Goal: Information Seeking & Learning: Learn about a topic

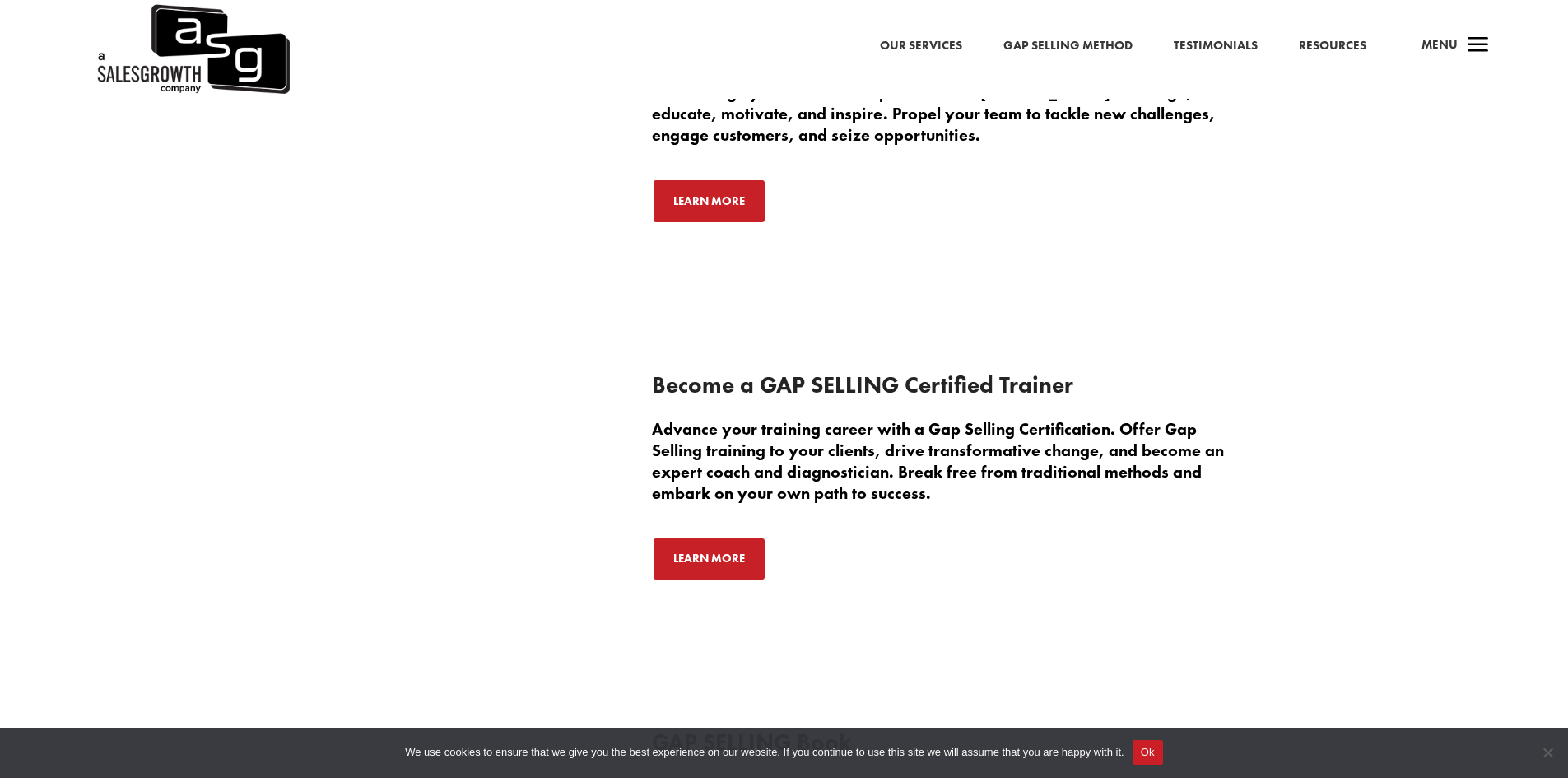
scroll to position [3294, 0]
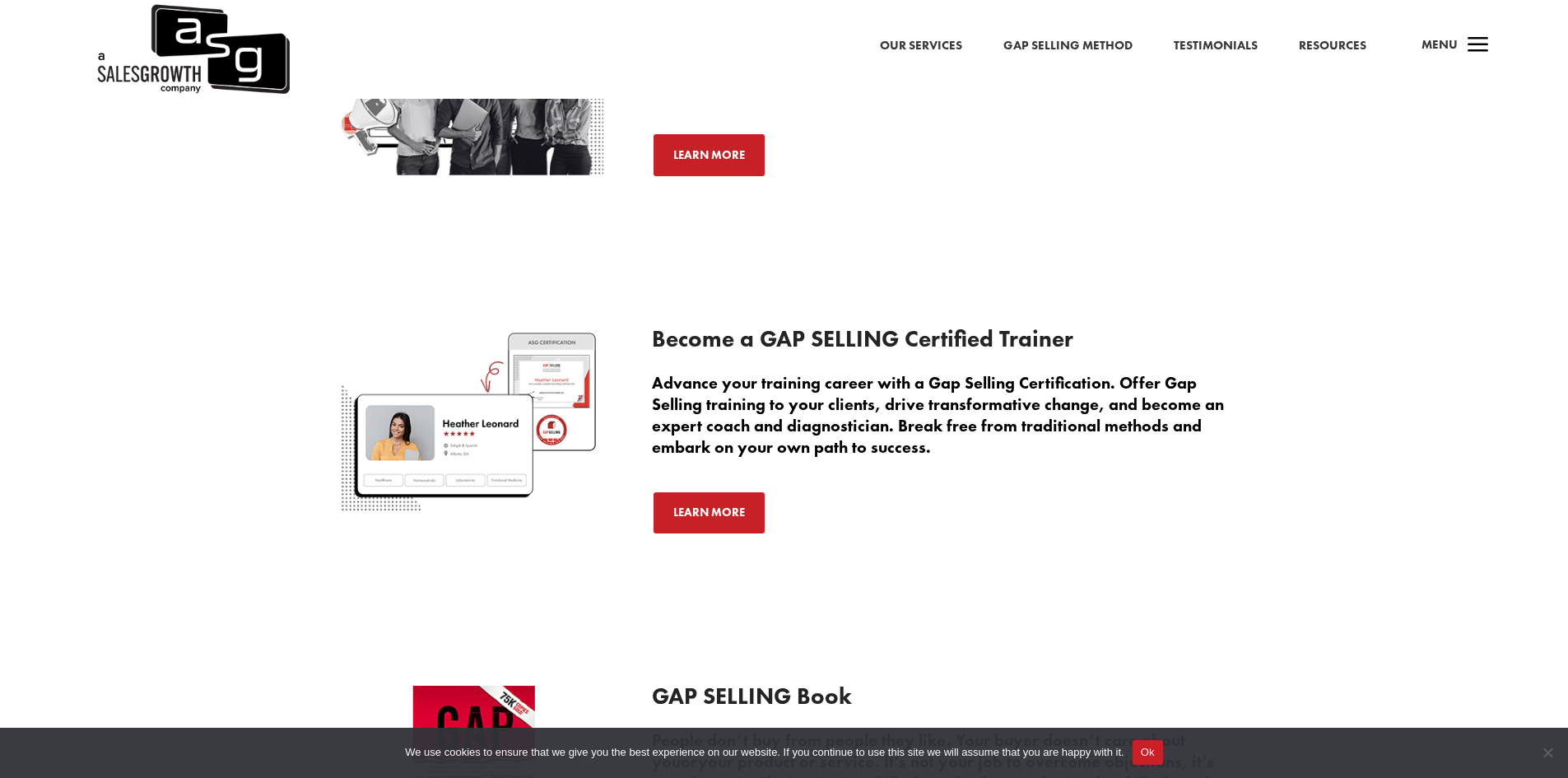
drag, startPoint x: 1153, startPoint y: 532, endPoint x: 1162, endPoint y: 532, distance: 9.0
click at [1154, 535] on div "Learn More" at bounding box center [940, 513] width 576 height 44
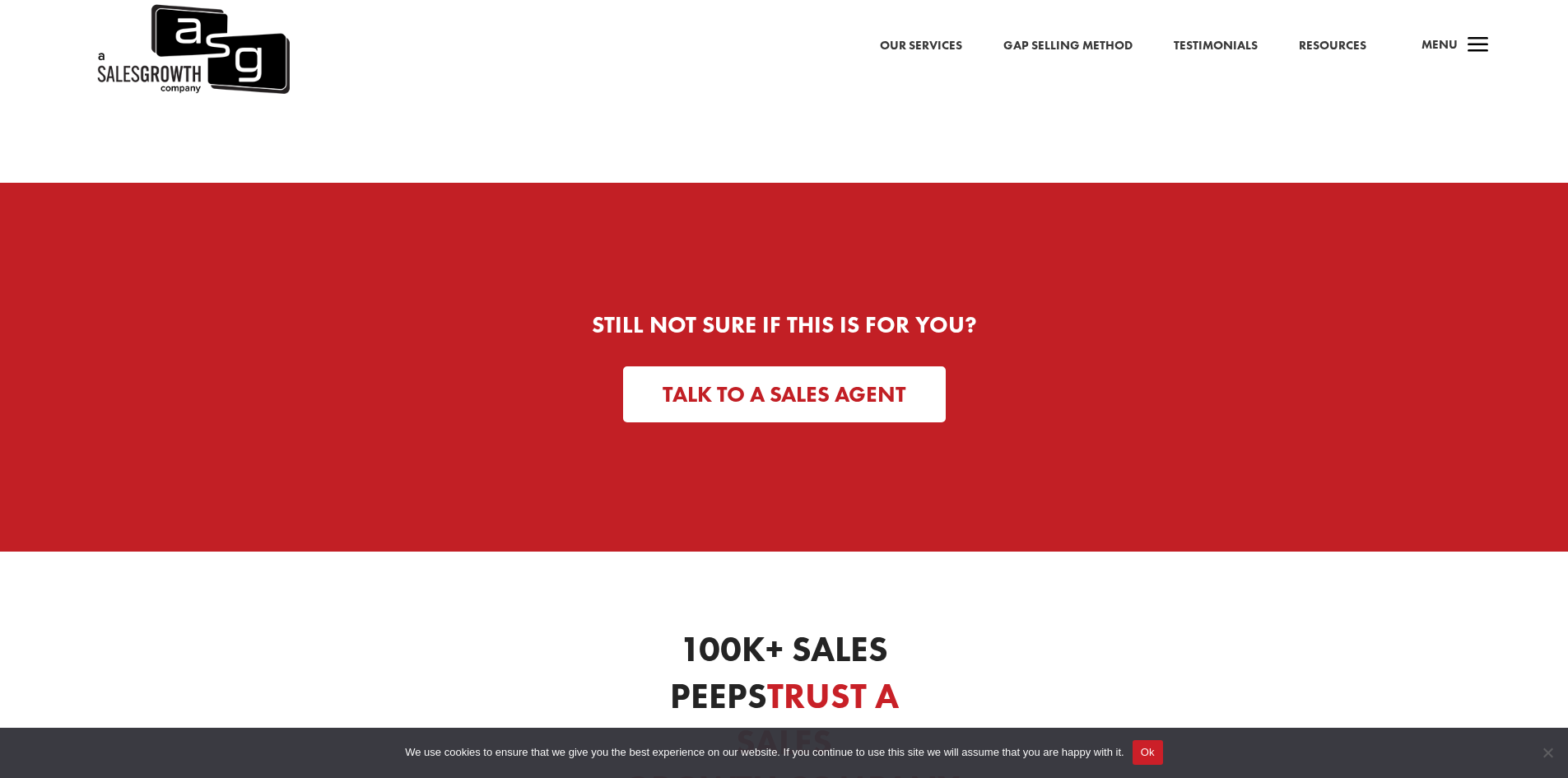
scroll to position [4654, 0]
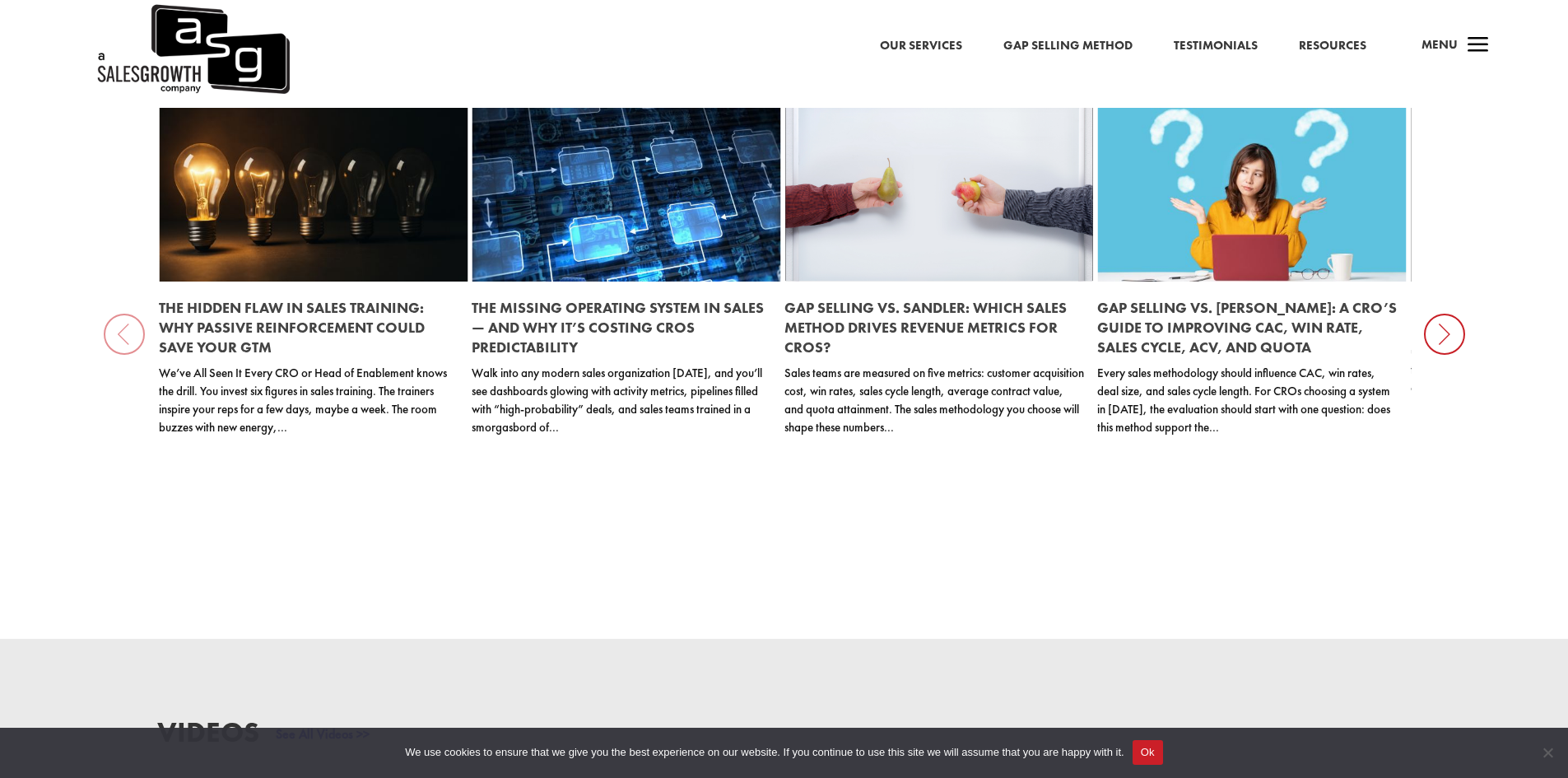
scroll to position [2009, 0]
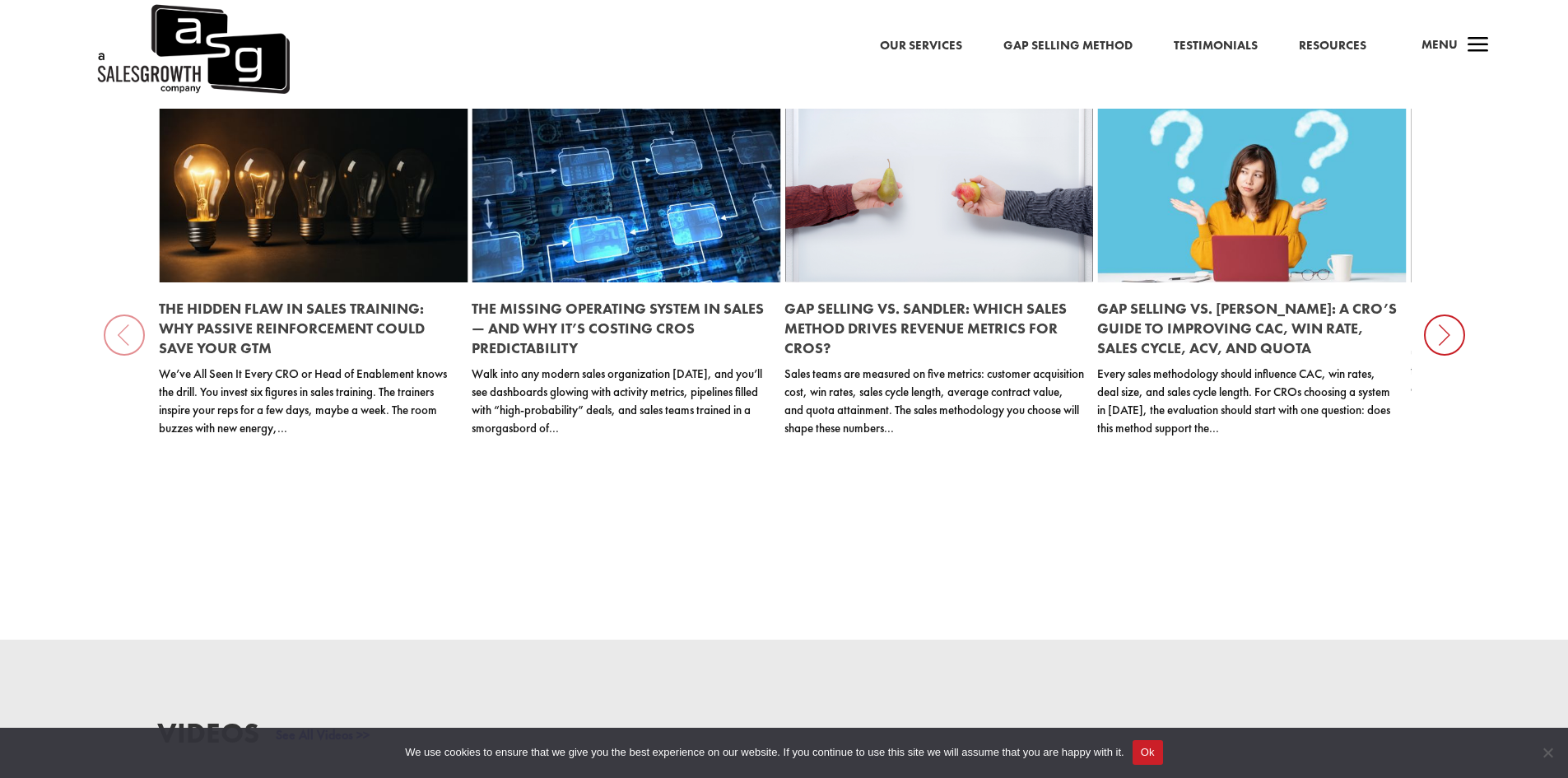
click at [1158, 753] on button "Ok" at bounding box center [1147, 752] width 30 height 25
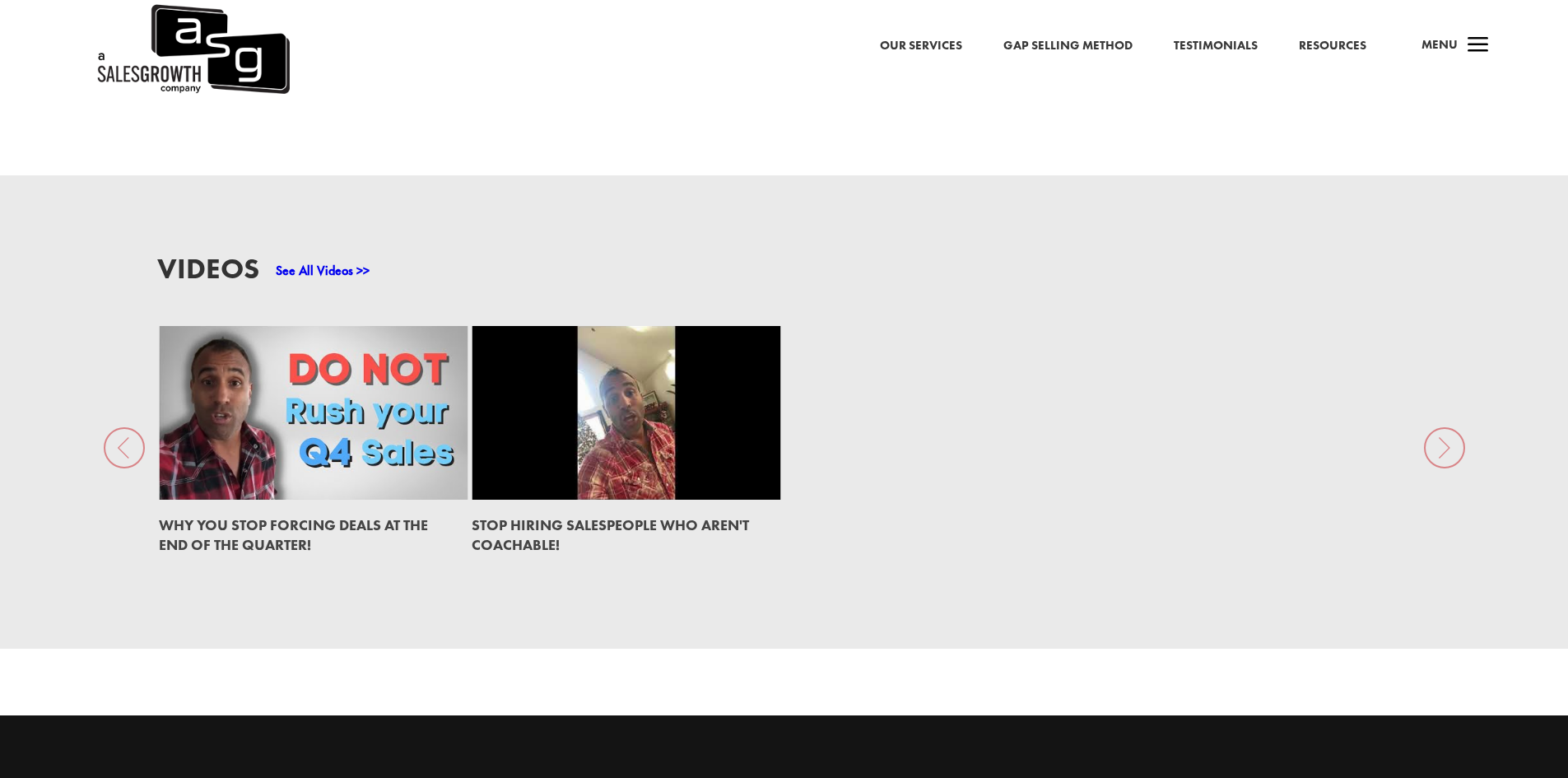
scroll to position [2503, 0]
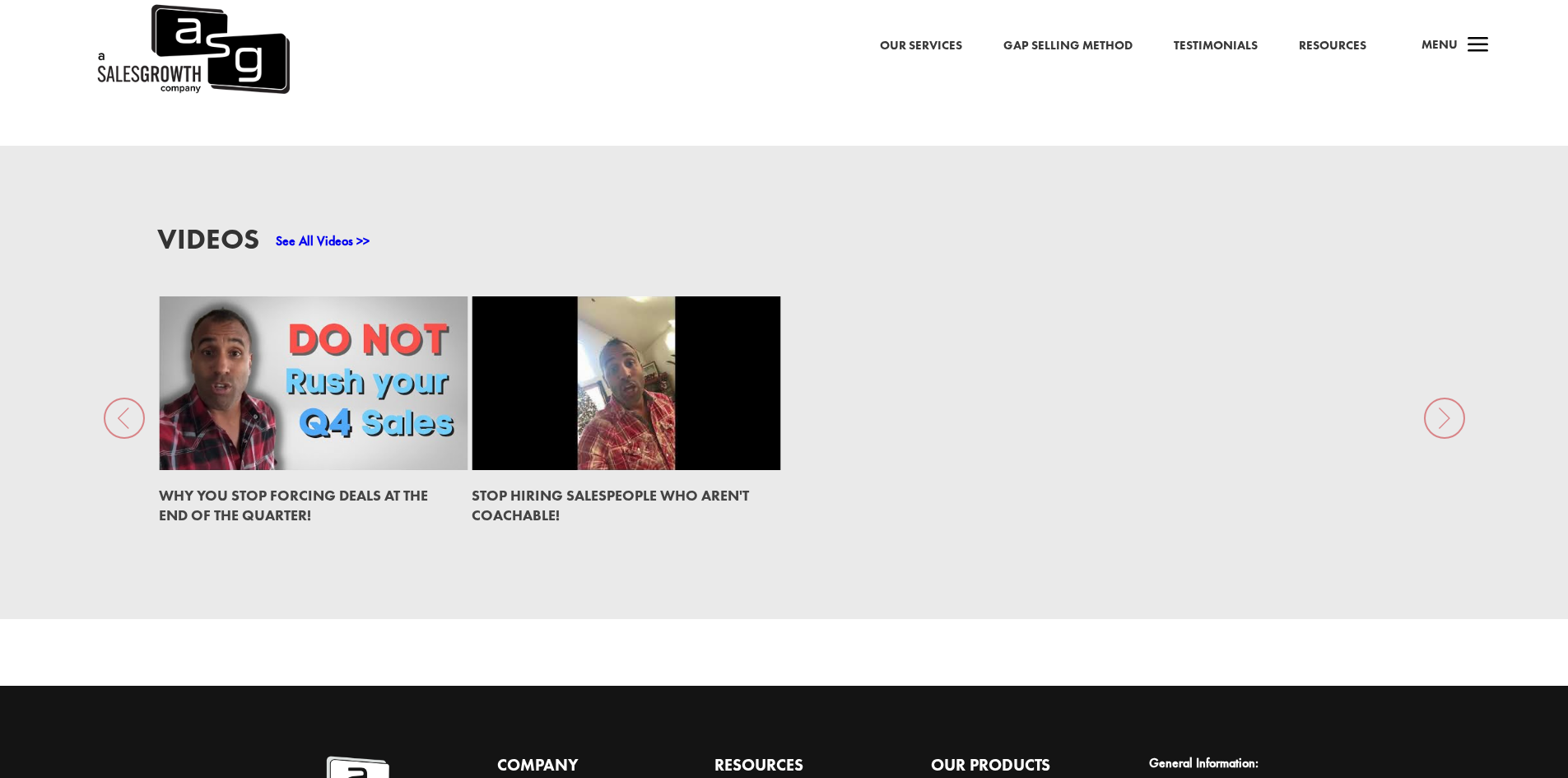
click at [987, 328] on div "Why You Stop Forcing Deals at the End of the Quarter! STOP Hiring Salespeople W…" at bounding box center [784, 419] width 1255 height 246
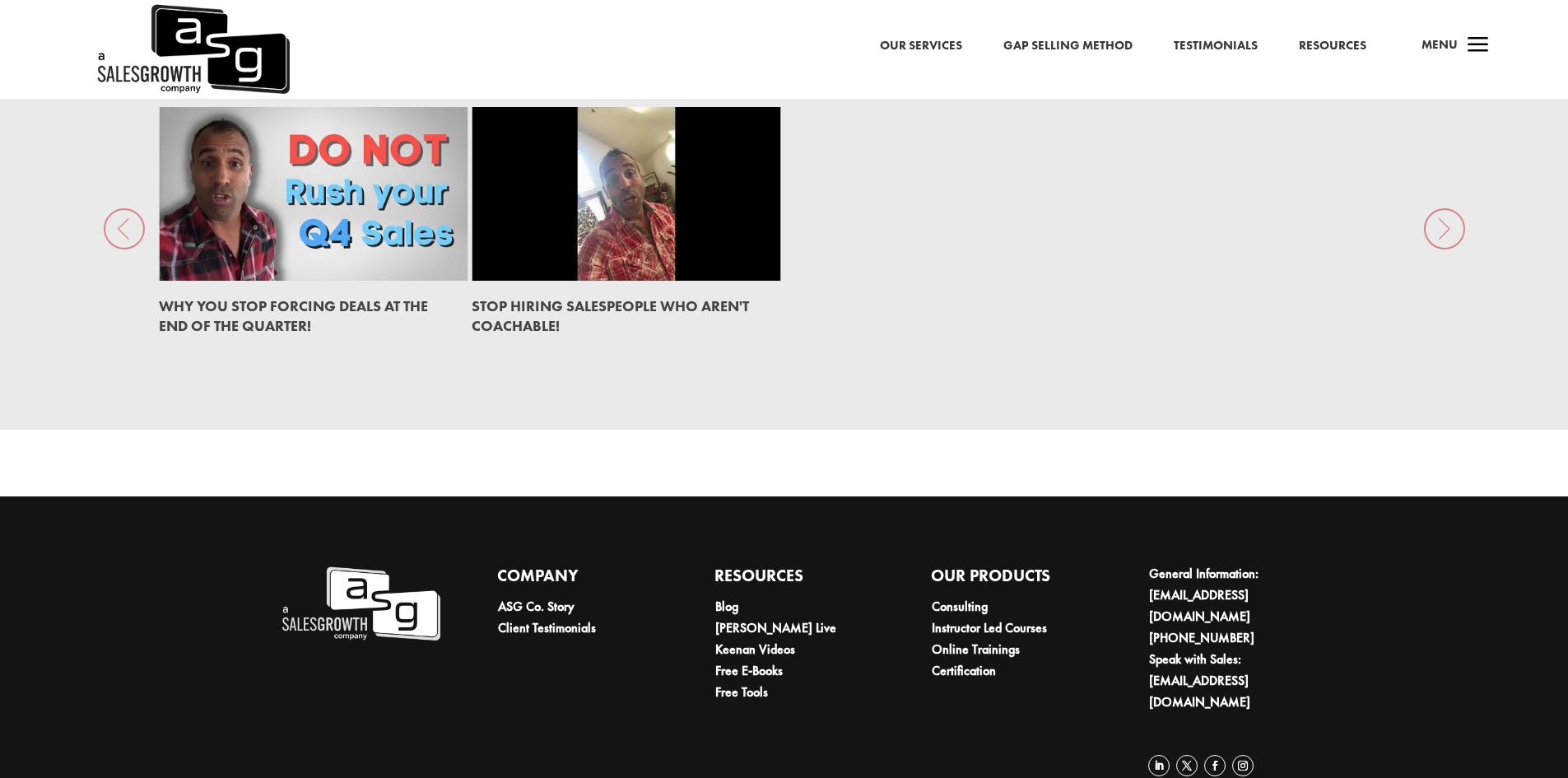
scroll to position [2709, 0]
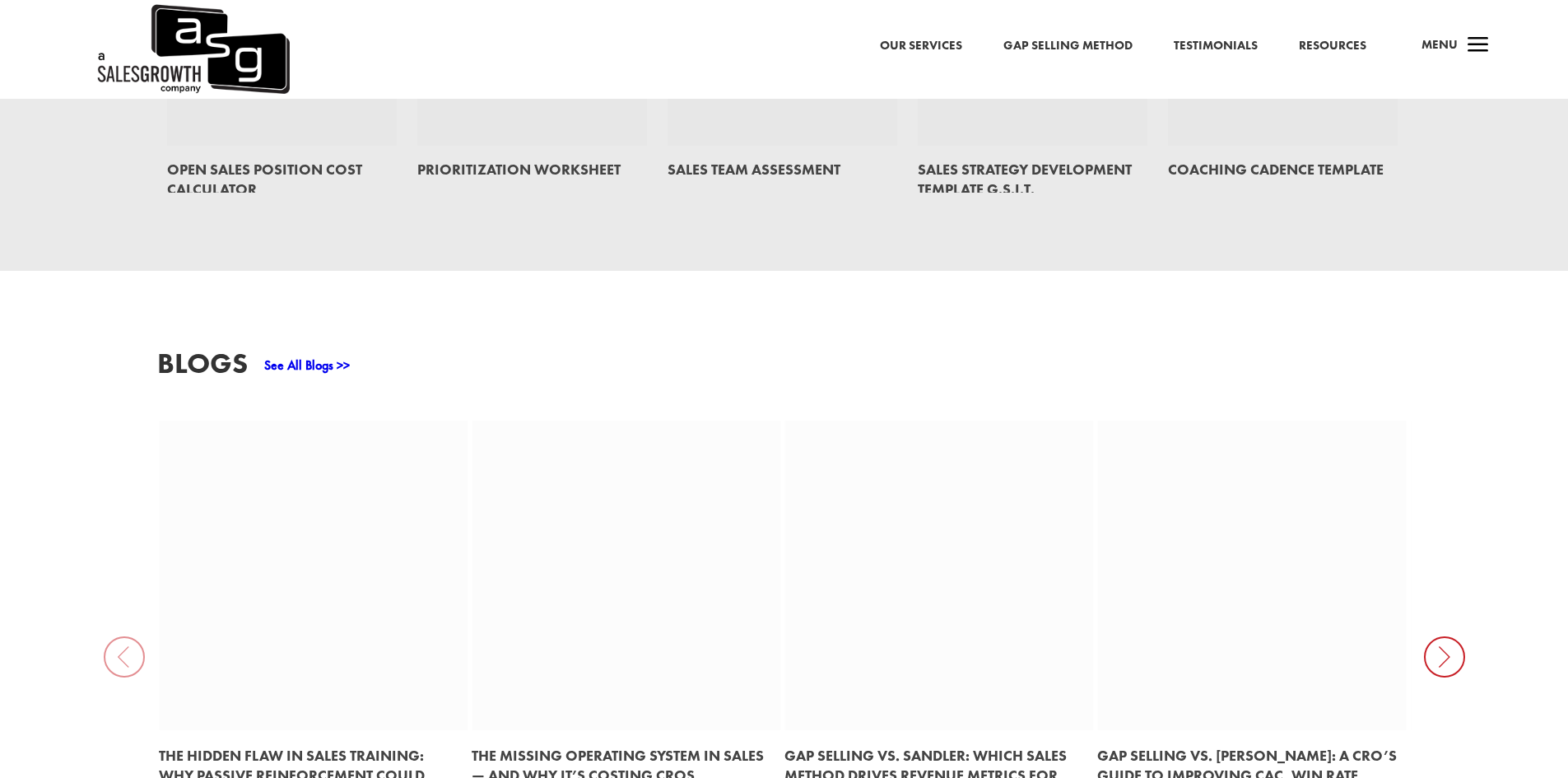
scroll to position [1690, 0]
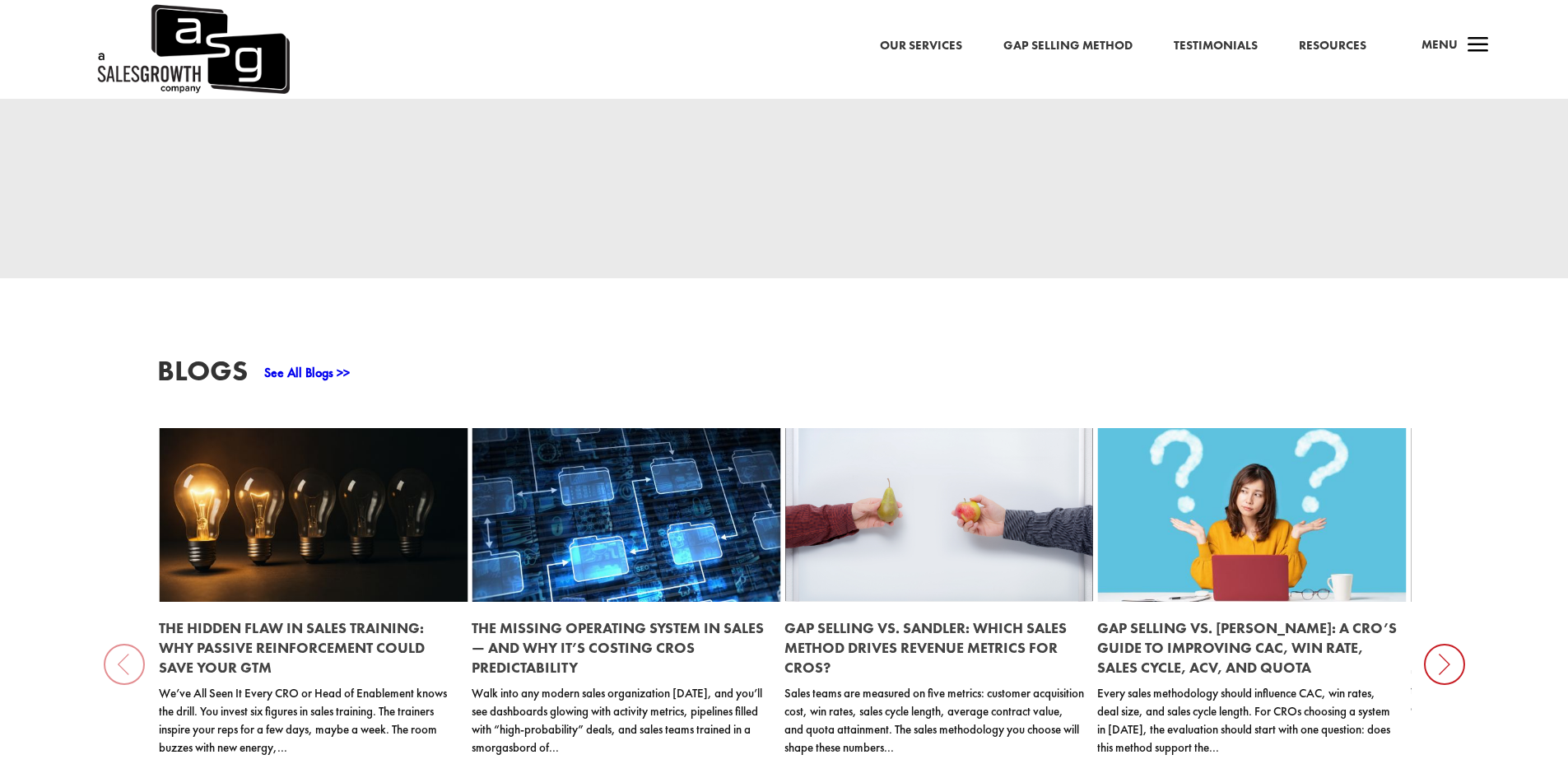
click at [1443, 652] on icon at bounding box center [1444, 665] width 41 height 41
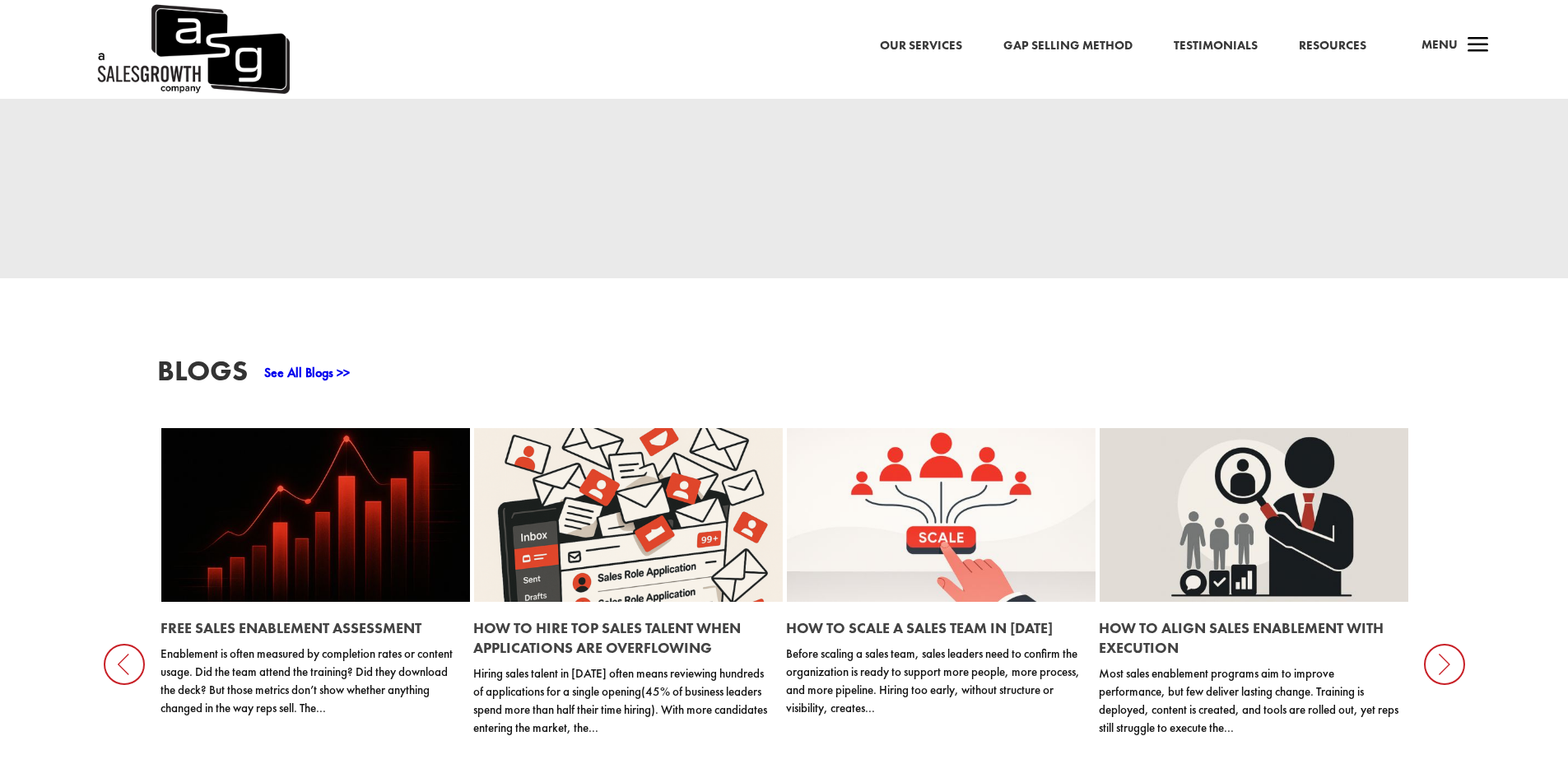
click at [1443, 652] on icon at bounding box center [1444, 665] width 41 height 41
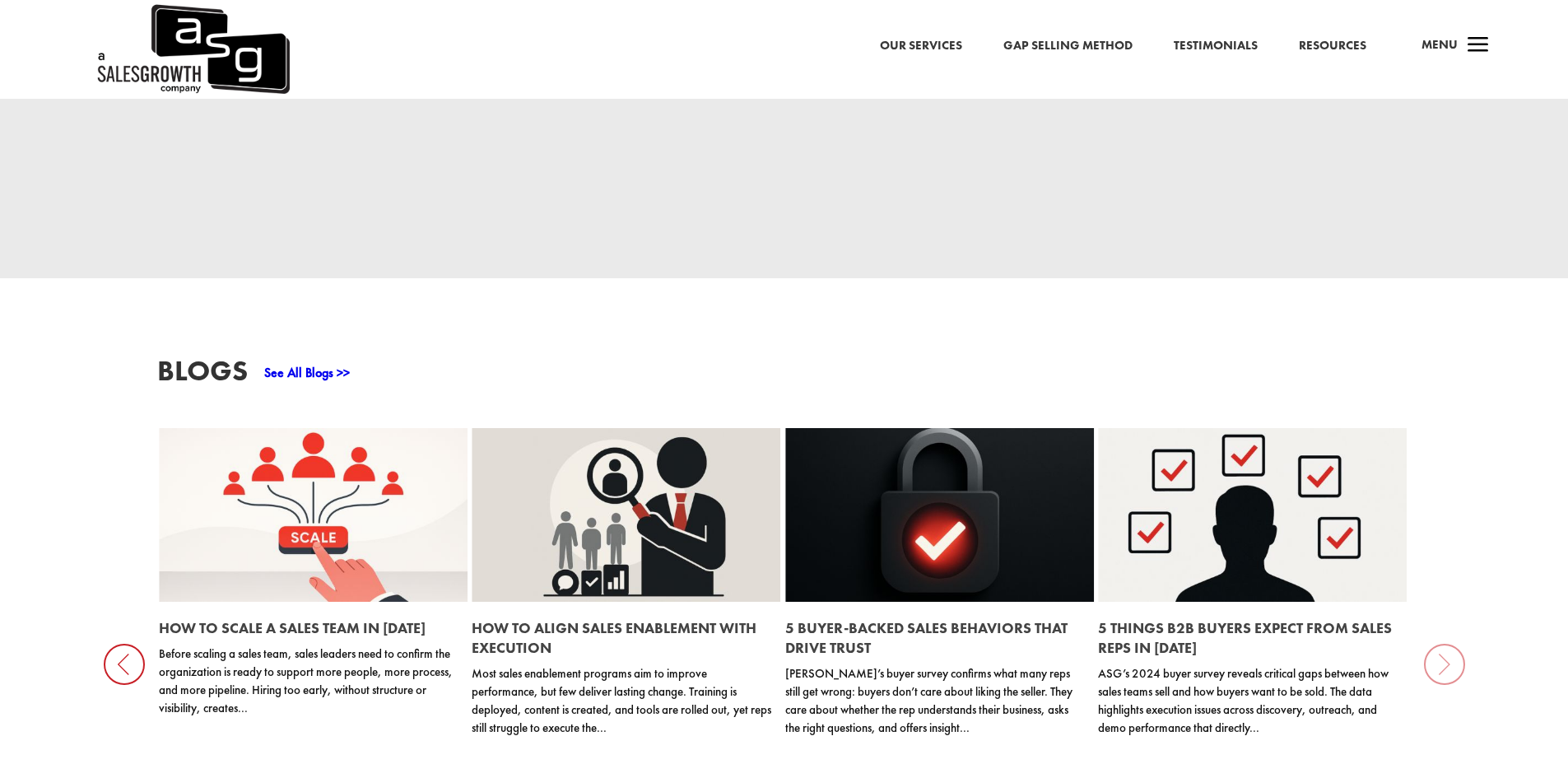
click at [1443, 652] on div "Blogs See All Blogs >> The Hidden Flaw in Sales Training: Why Passive Reinforce…" at bounding box center [784, 628] width 1568 height 700
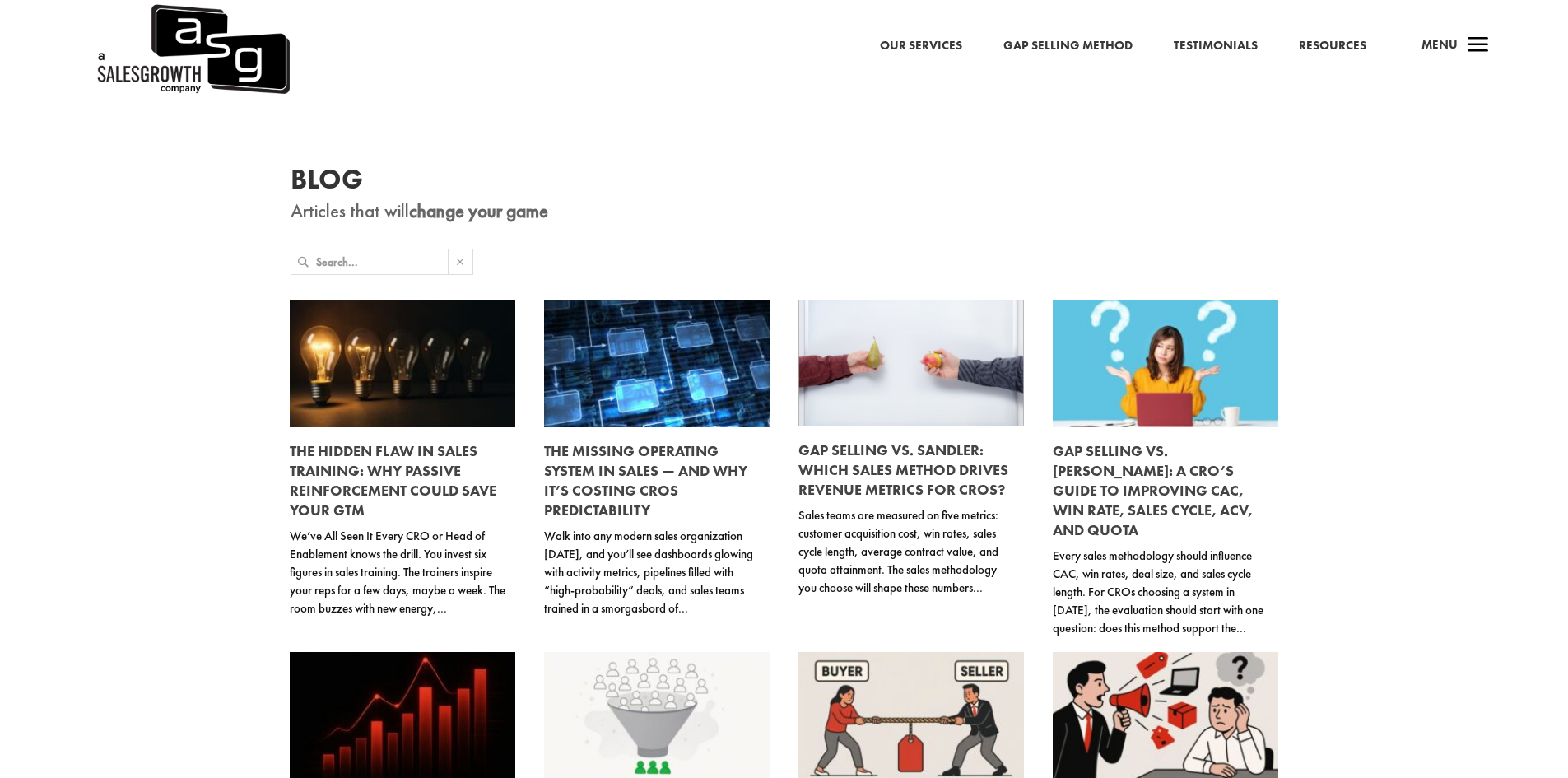
scroll to position [247, 0]
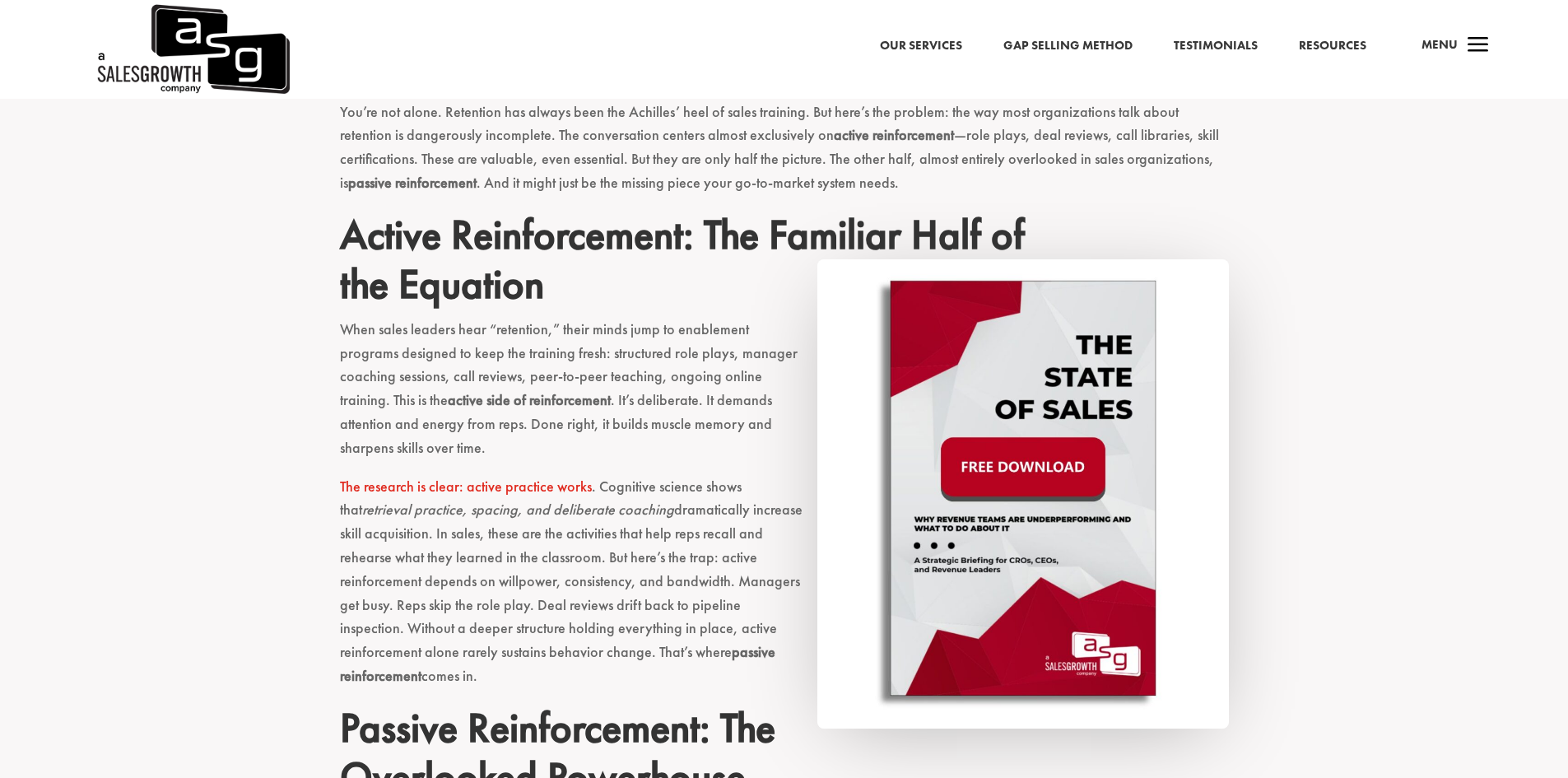
scroll to position [823, 0]
